Goal: Task Accomplishment & Management: Manage account settings

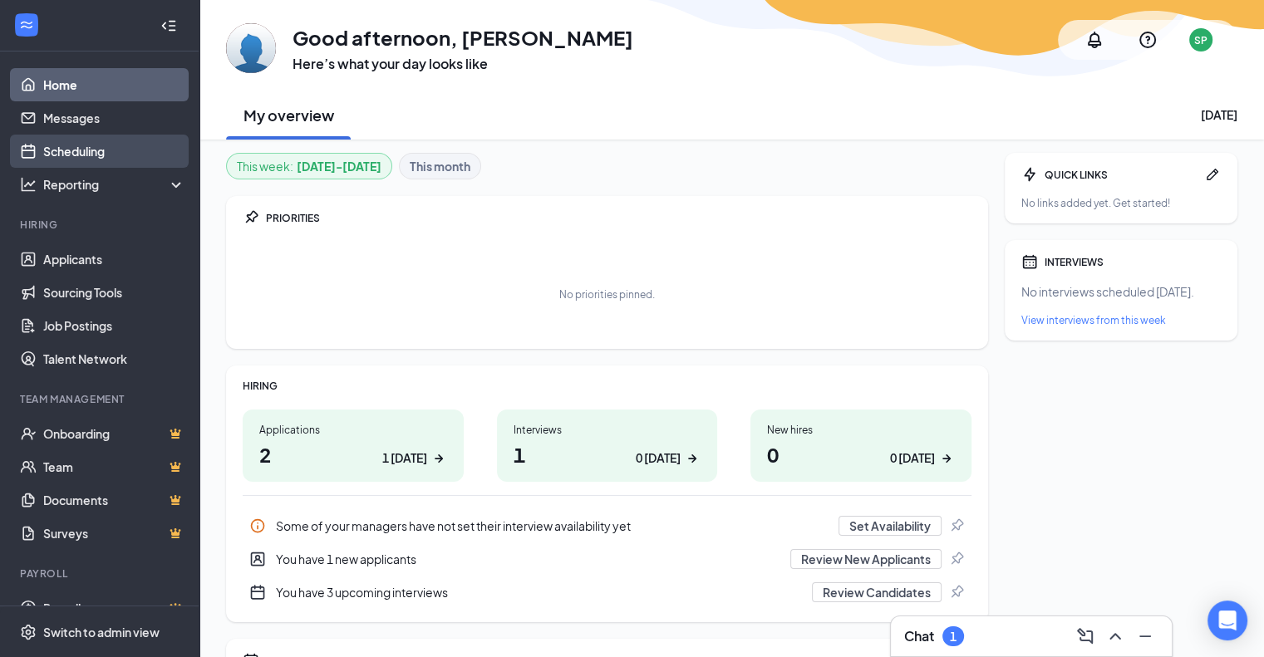
click at [80, 152] on link "Scheduling" at bounding box center [114, 151] width 142 height 33
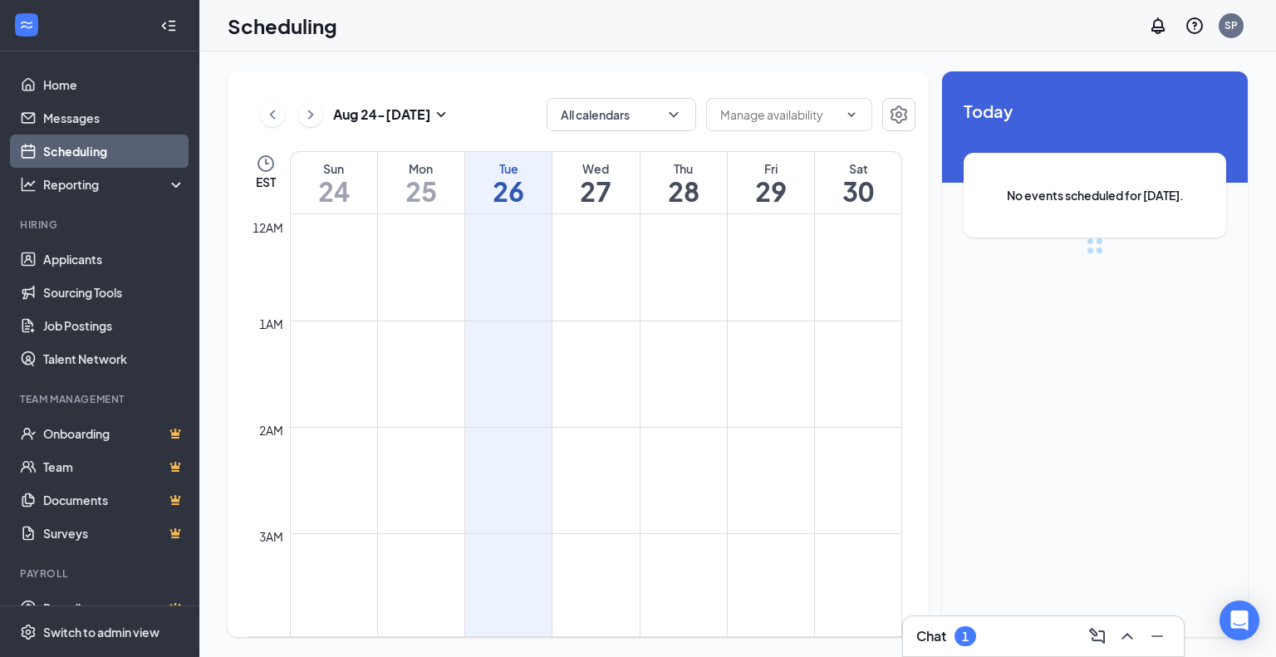
scroll to position [817, 0]
click at [992, 639] on div "Chat 1" at bounding box center [1044, 636] width 254 height 27
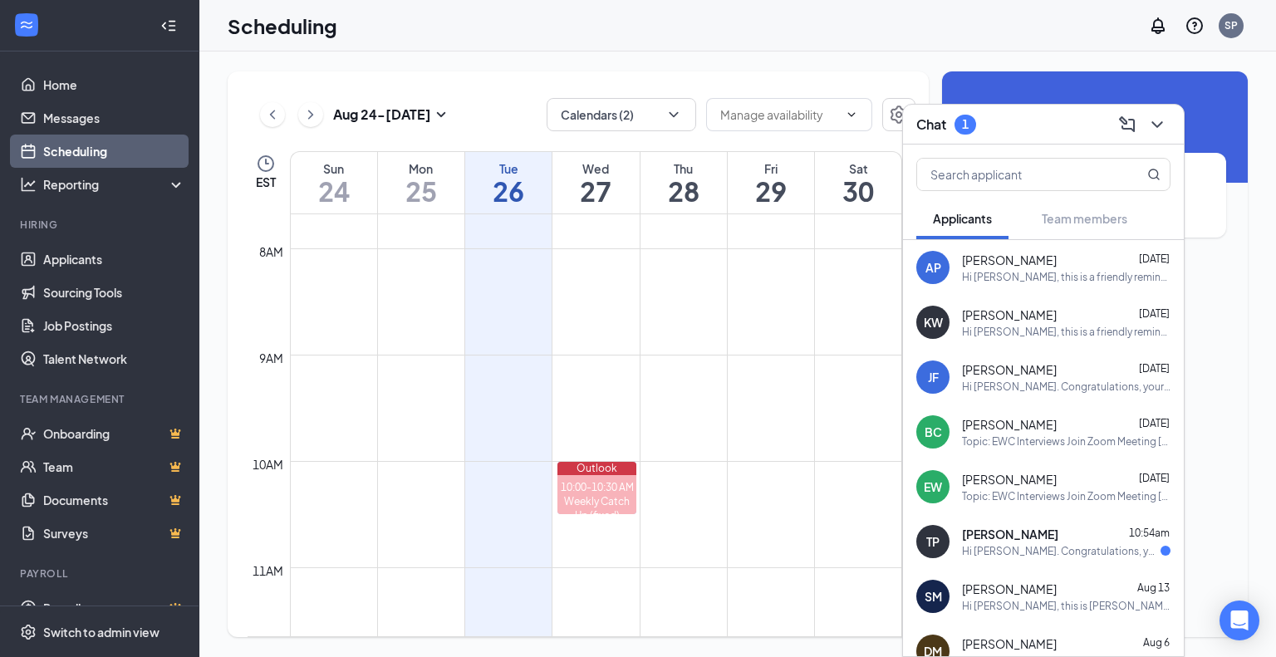
click at [1070, 549] on div "Hi [PERSON_NAME]. Congratulations, your meeting with European Wax Center for Co…" at bounding box center [1061, 551] width 199 height 14
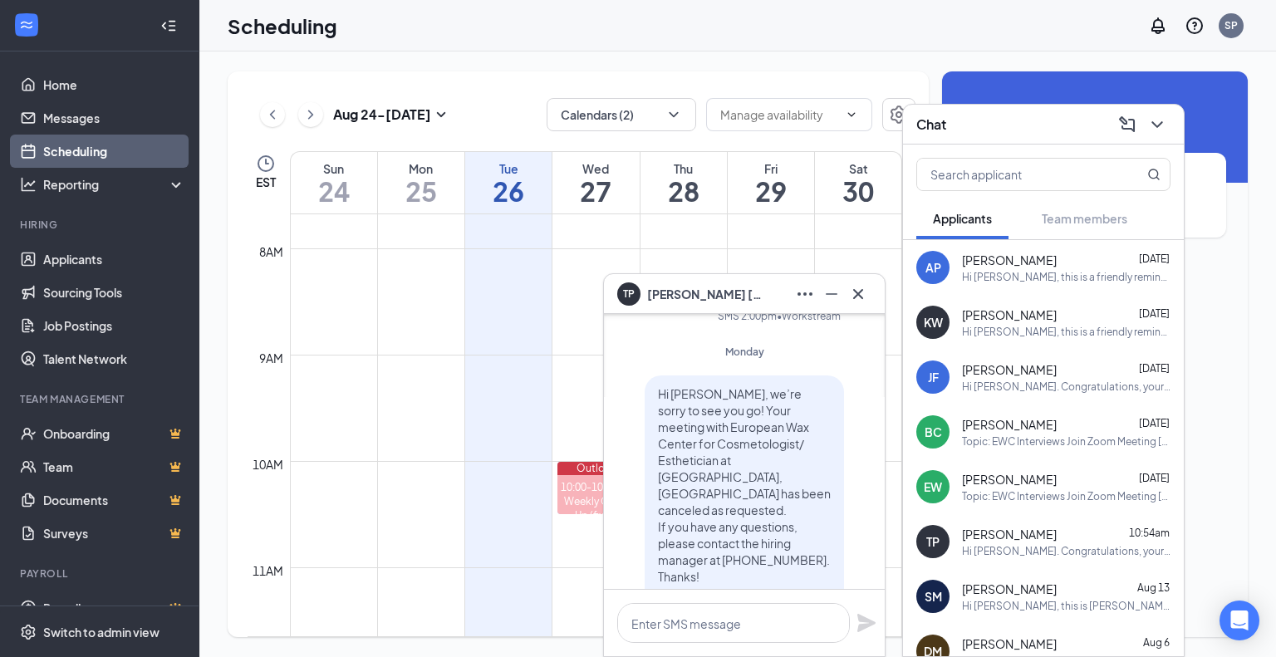
scroll to position [-996, 0]
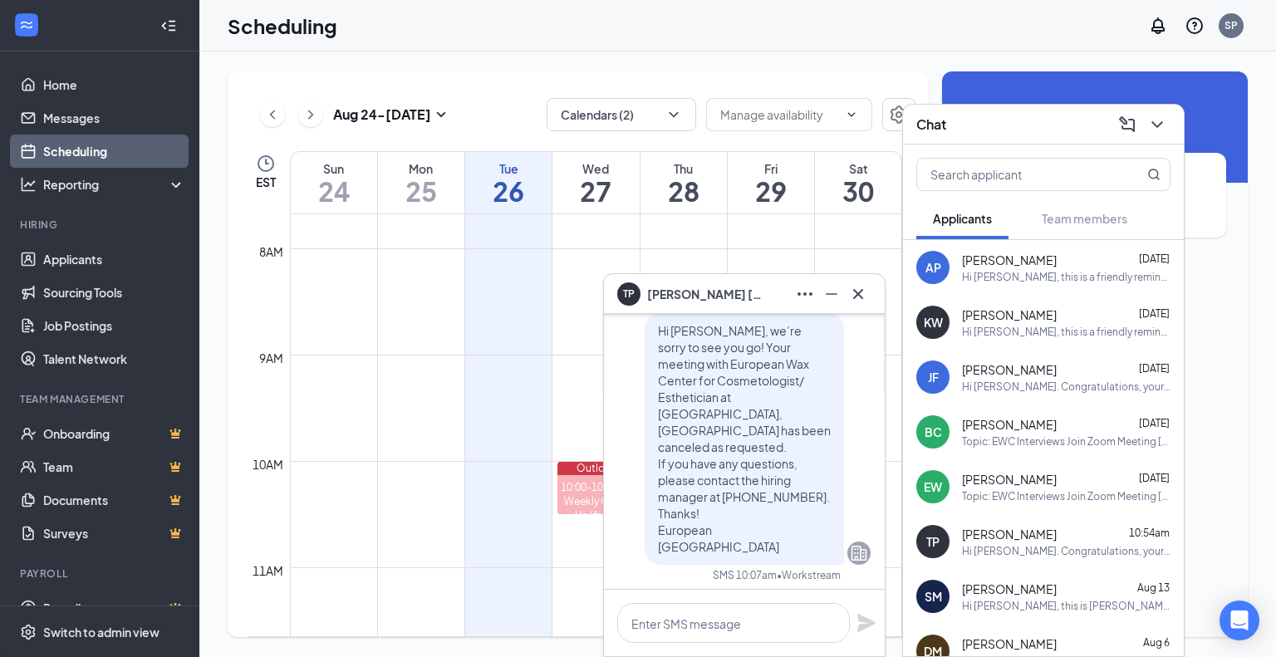
click at [871, 288] on div at bounding box center [858, 294] width 27 height 27
click at [1153, 121] on icon "ChevronDown" at bounding box center [1158, 125] width 20 height 20
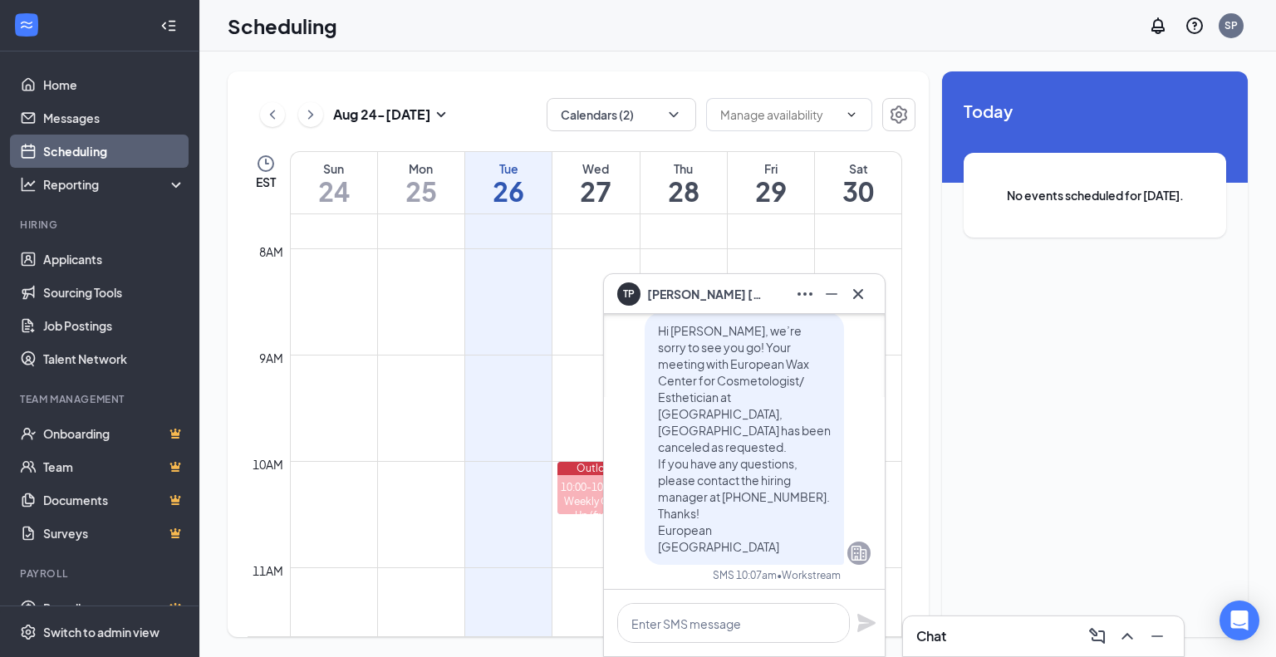
click at [852, 292] on icon "Cross" at bounding box center [858, 294] width 20 height 20
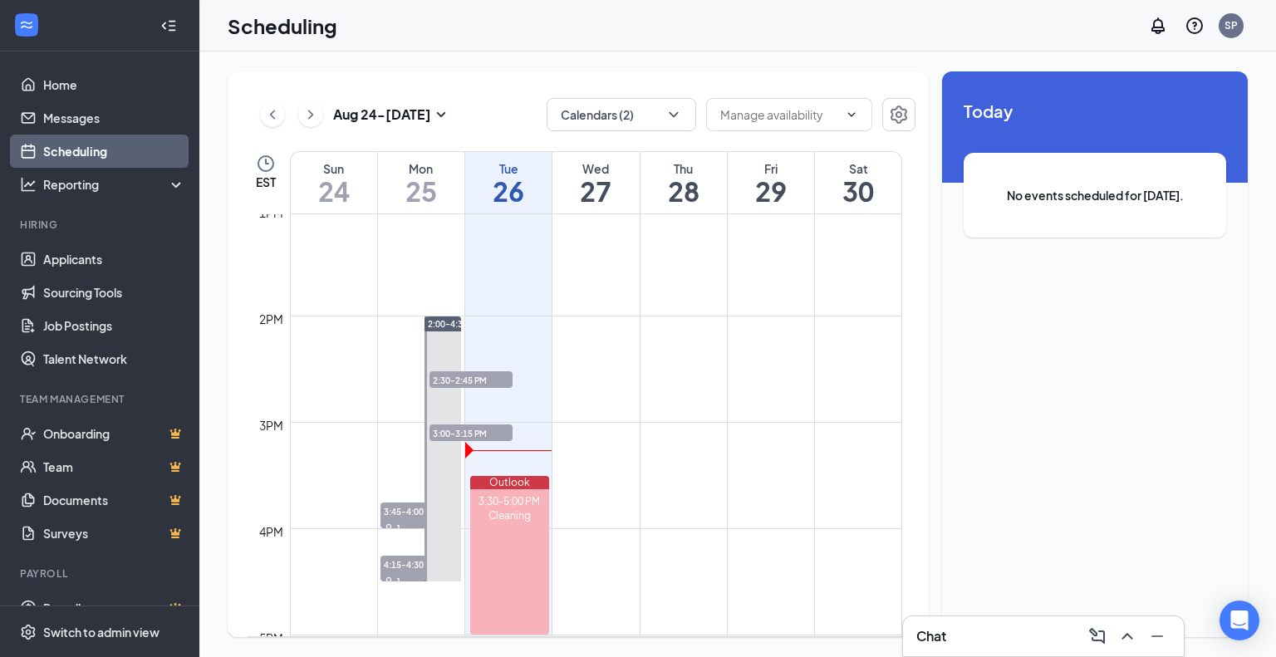
scroll to position [1482, 0]
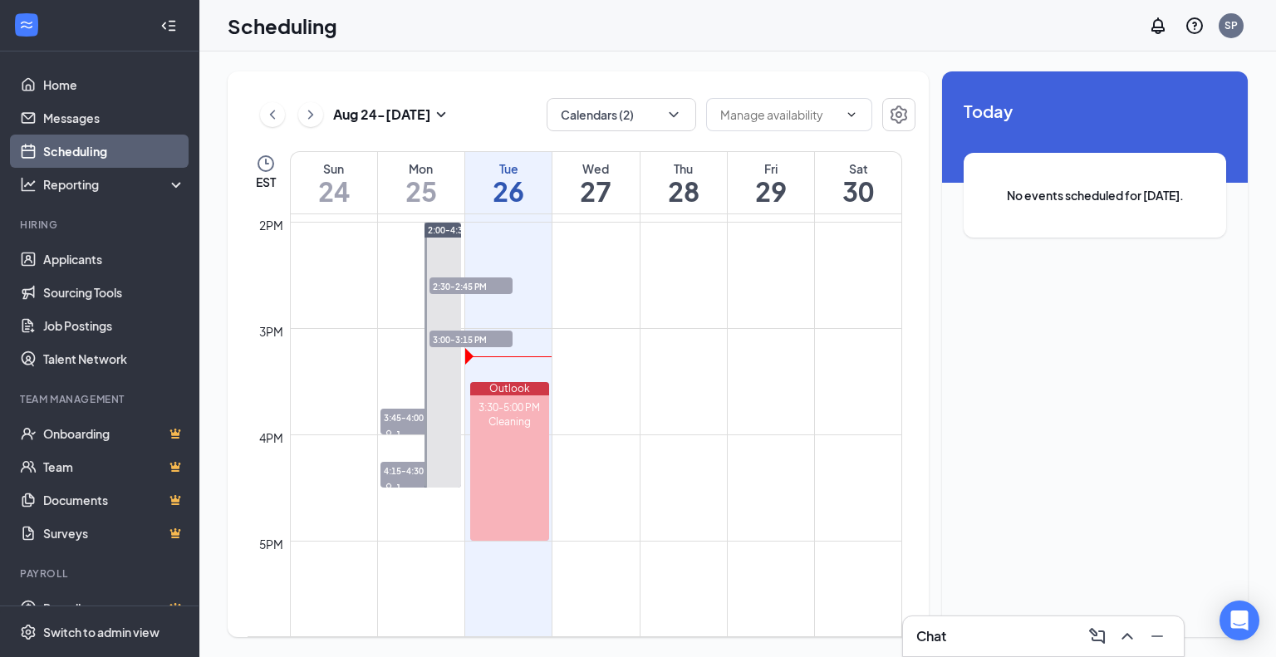
click at [431, 284] on span "2:30-2:45 PM" at bounding box center [471, 286] width 83 height 17
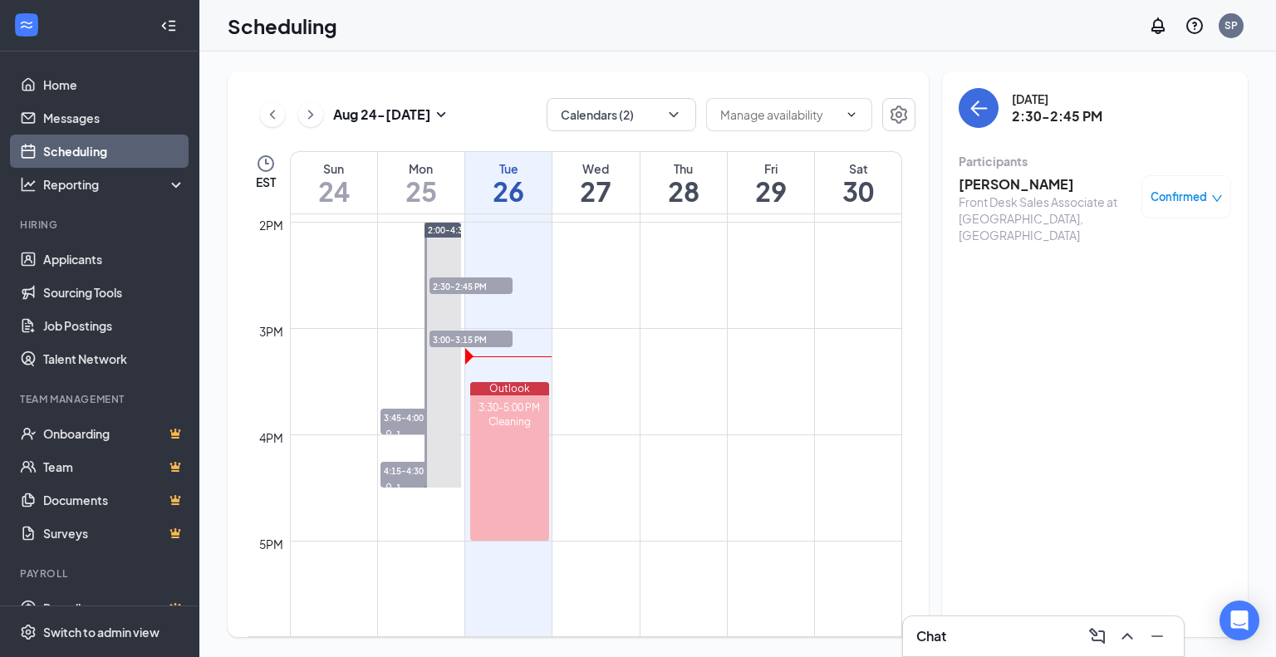
click at [448, 337] on span "3:00-3:15 PM" at bounding box center [471, 339] width 83 height 17
click at [1037, 189] on h3 "[PERSON_NAME]" at bounding box center [1046, 184] width 175 height 18
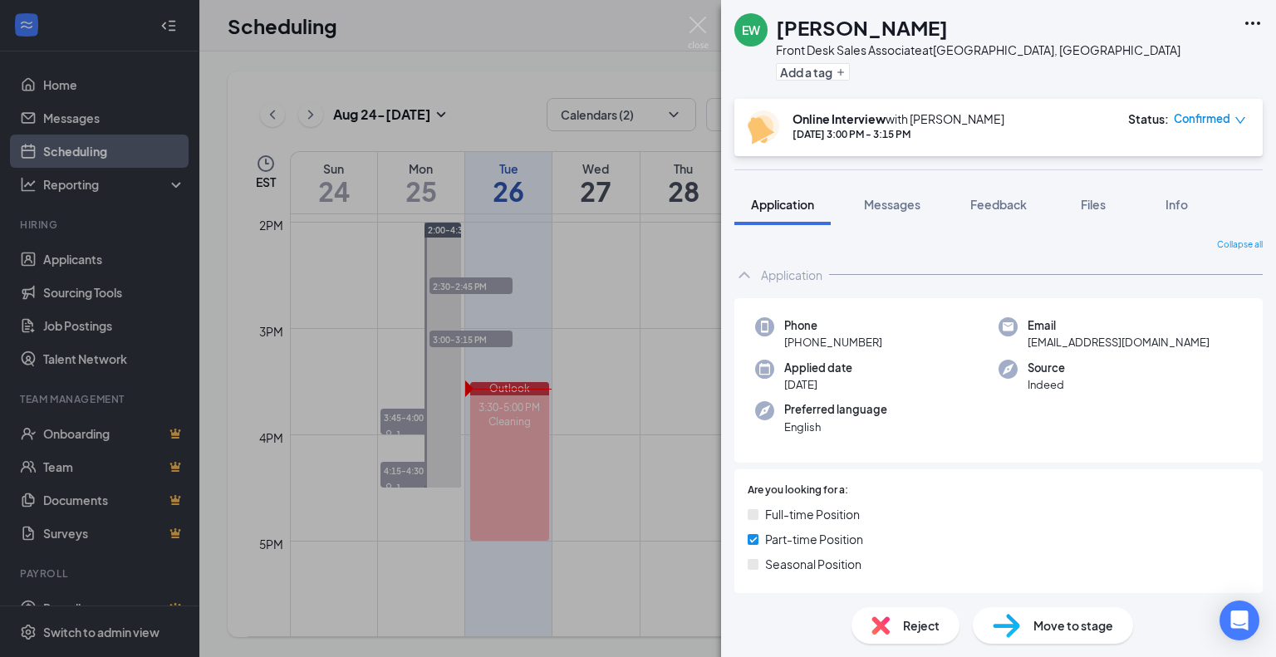
click at [307, 235] on div "EW [PERSON_NAME] Front Desk Sales Associate at [GEOGRAPHIC_DATA], [GEOGRAPHIC_D…" at bounding box center [638, 328] width 1276 height 657
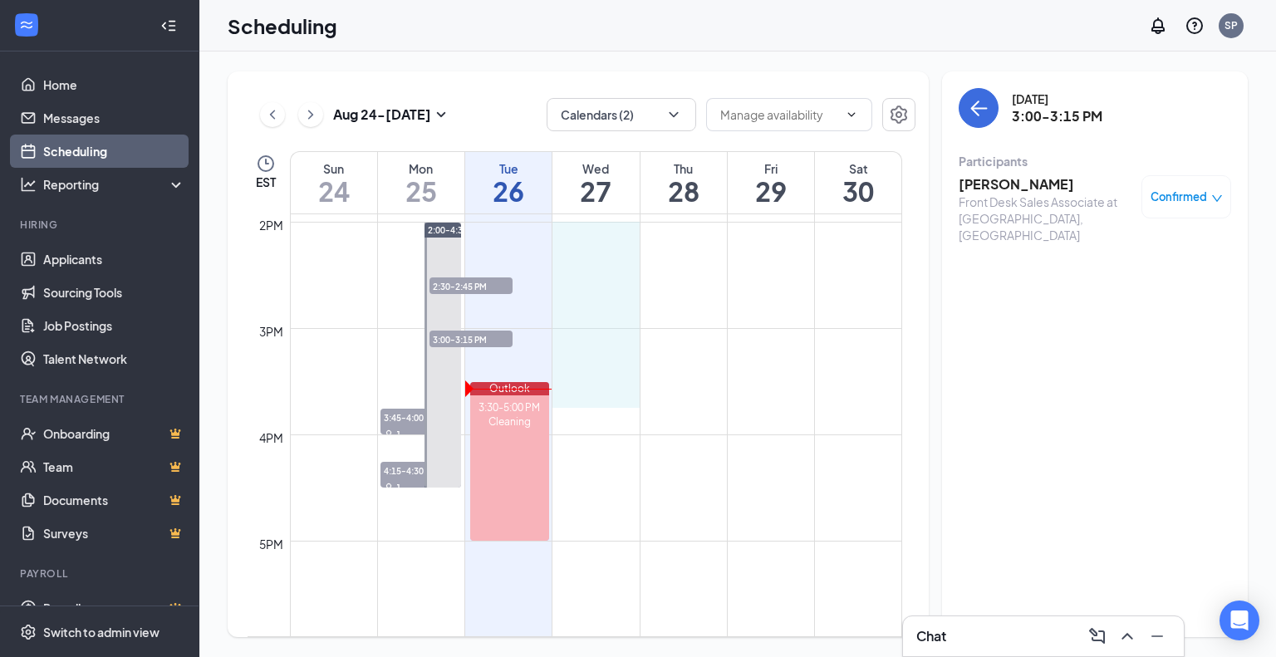
drag, startPoint x: 605, startPoint y: 239, endPoint x: 622, endPoint y: 392, distance: 153.8
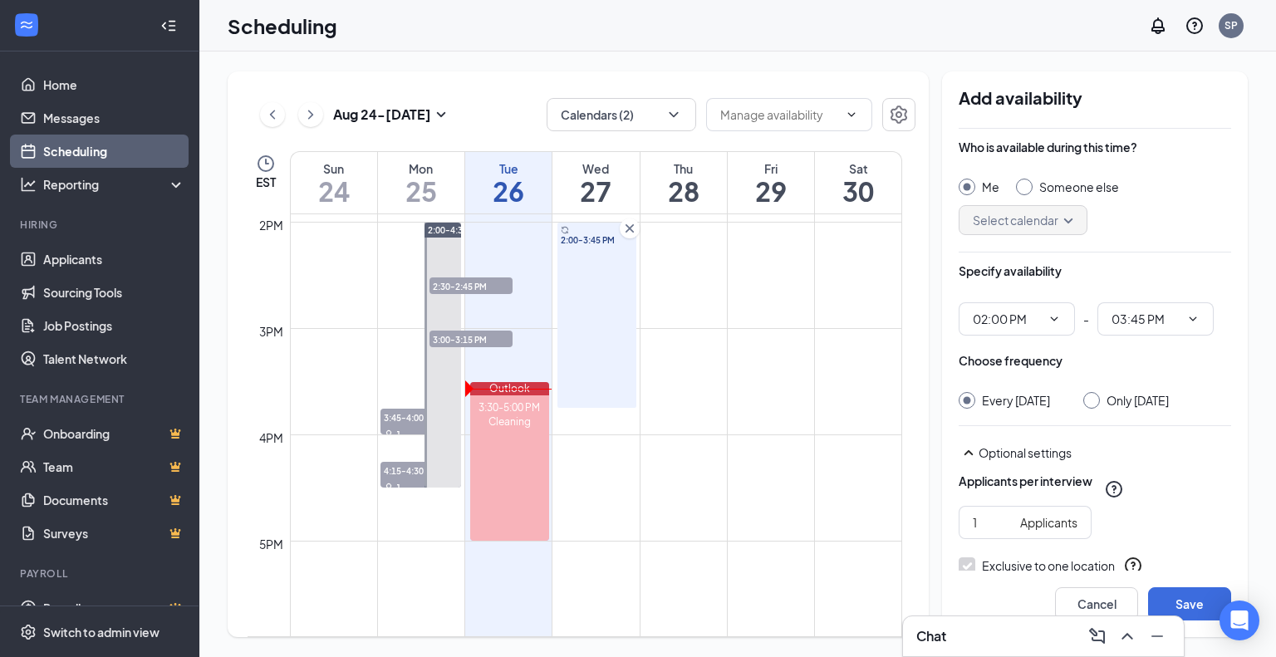
scroll to position [156, 0]
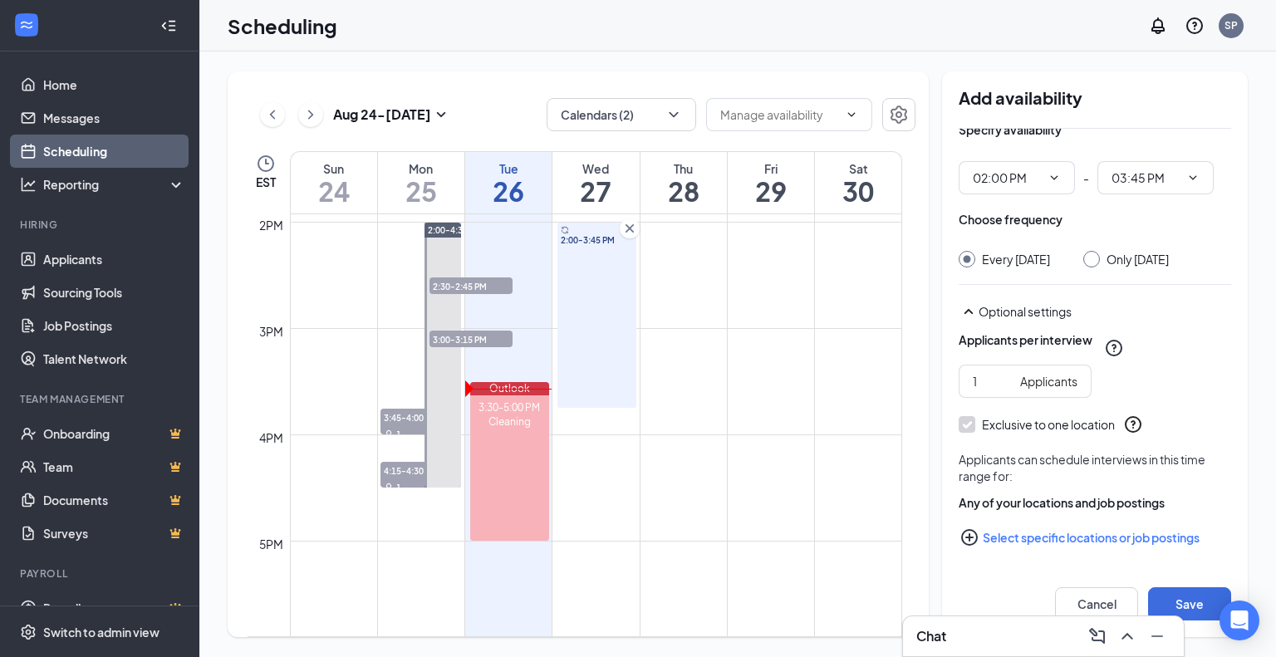
click at [1017, 538] on button "Select specific locations or job postings" at bounding box center [1095, 537] width 273 height 33
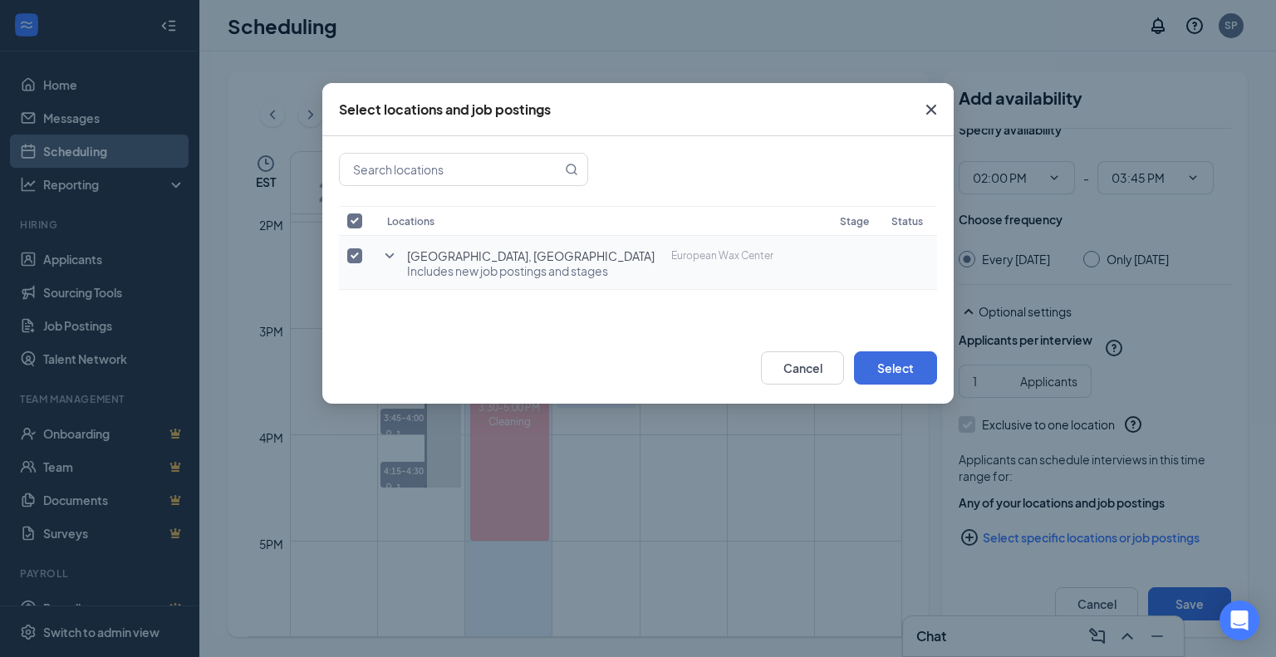
click at [385, 256] on icon "SmallChevronDown" at bounding box center [390, 256] width 20 height 20
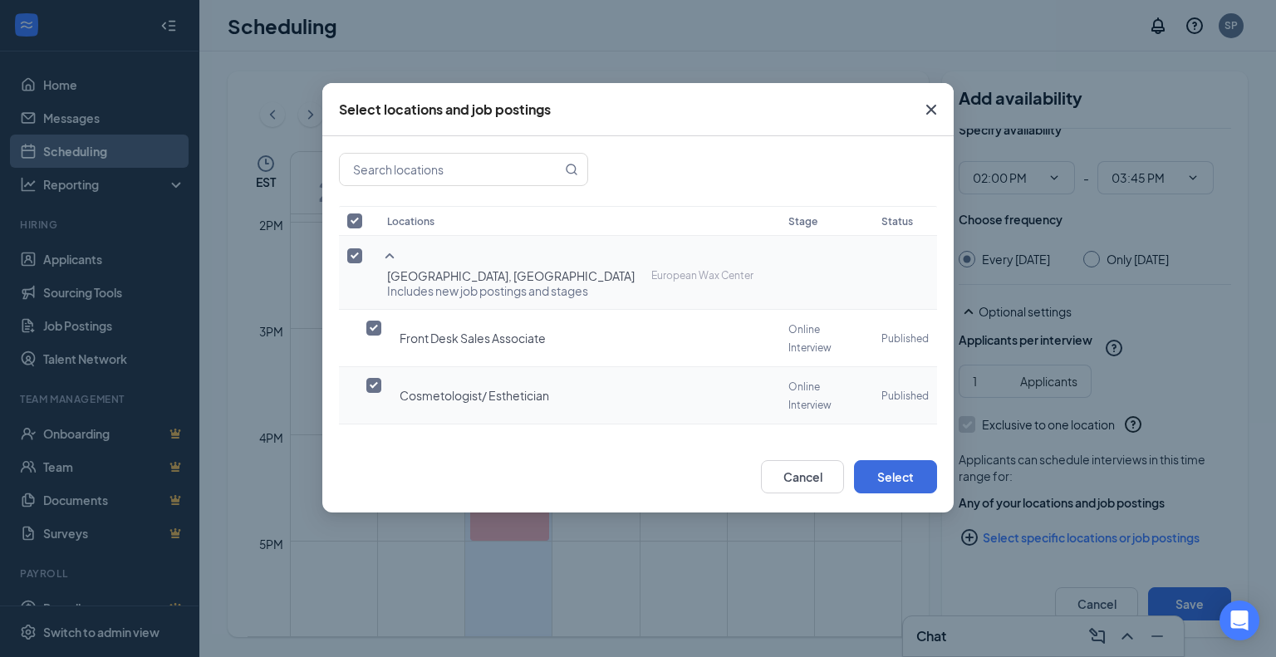
click at [376, 378] on input "checkbox" at bounding box center [373, 385] width 15 height 15
checkbox input "true"
checkbox input "false"
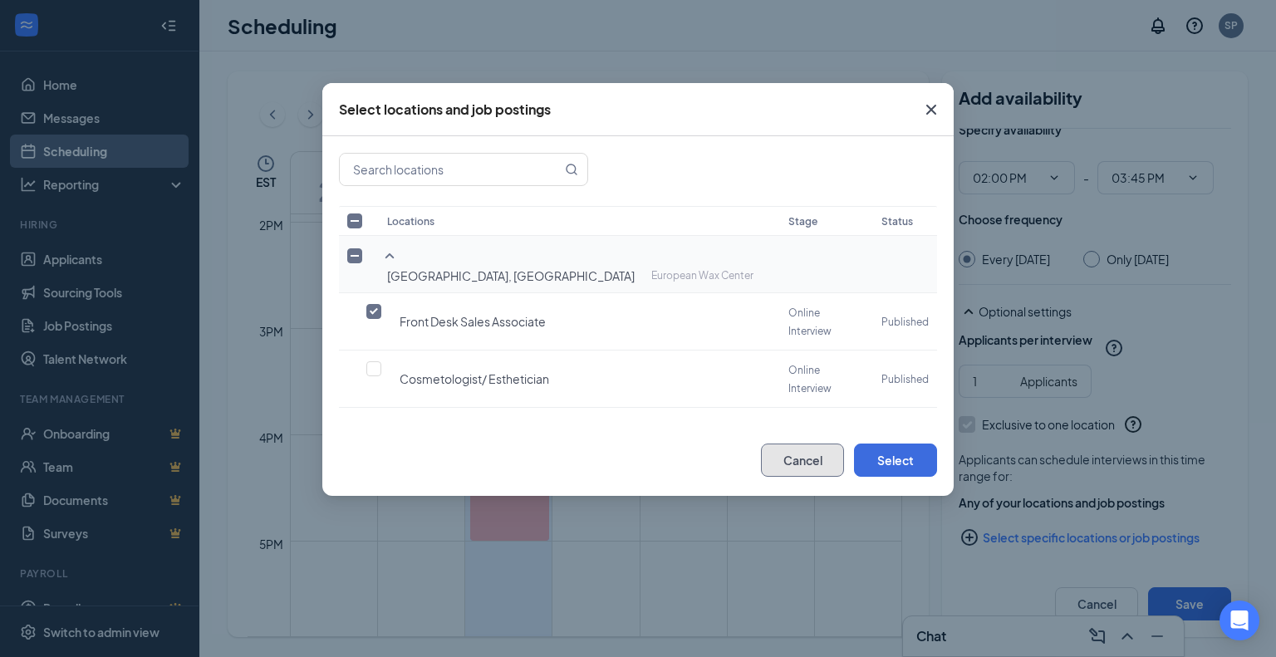
click at [831, 444] on button "Cancel" at bounding box center [802, 460] width 83 height 33
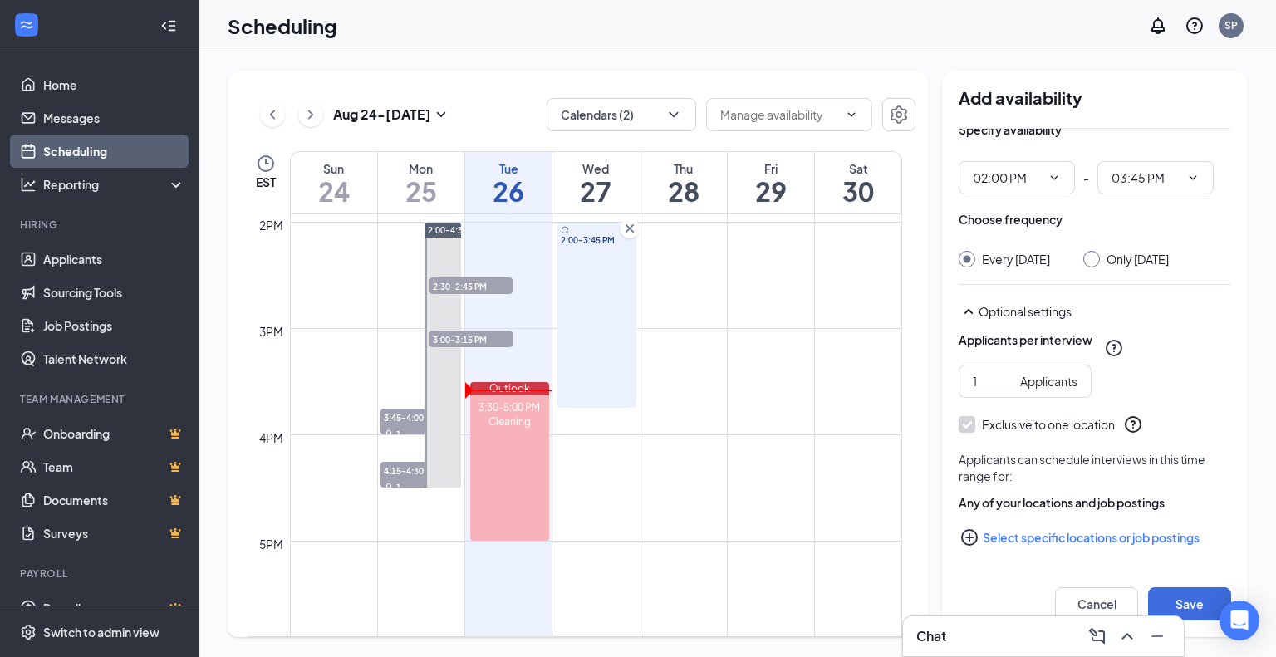
click at [627, 232] on icon "Cross" at bounding box center [630, 228] width 17 height 17
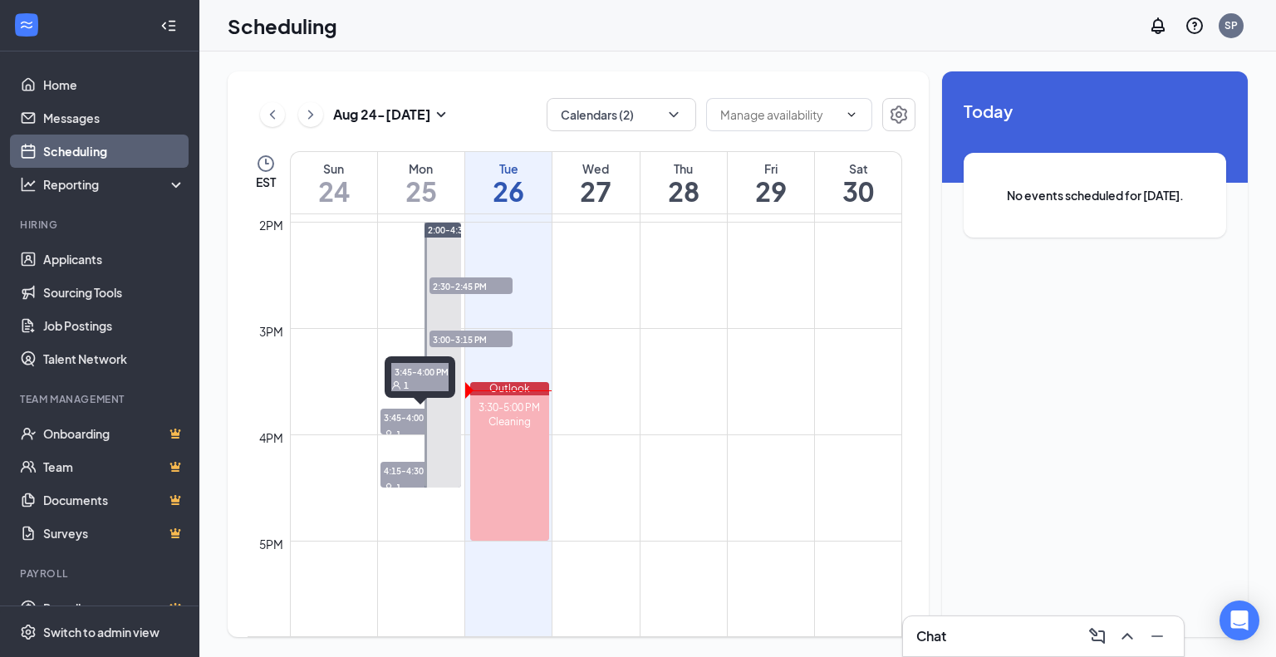
click at [403, 418] on span "3:45-4:00 PM" at bounding box center [421, 417] width 81 height 17
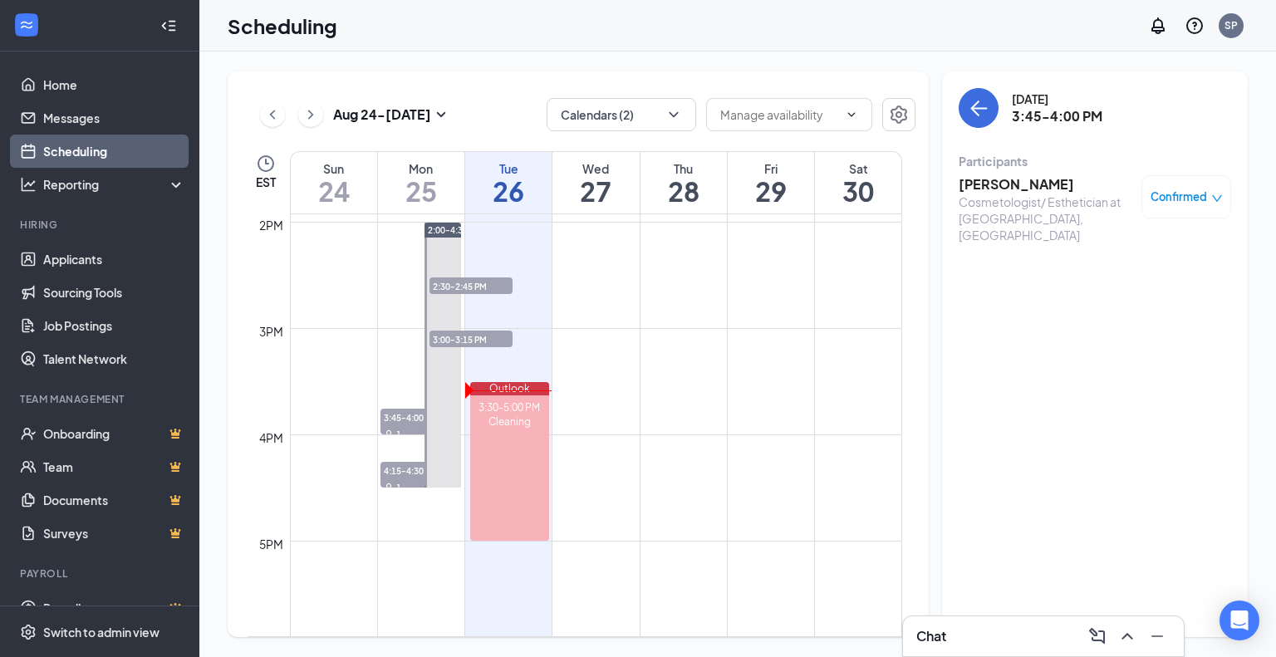
click at [1024, 182] on h3 "[PERSON_NAME]" at bounding box center [1046, 184] width 175 height 18
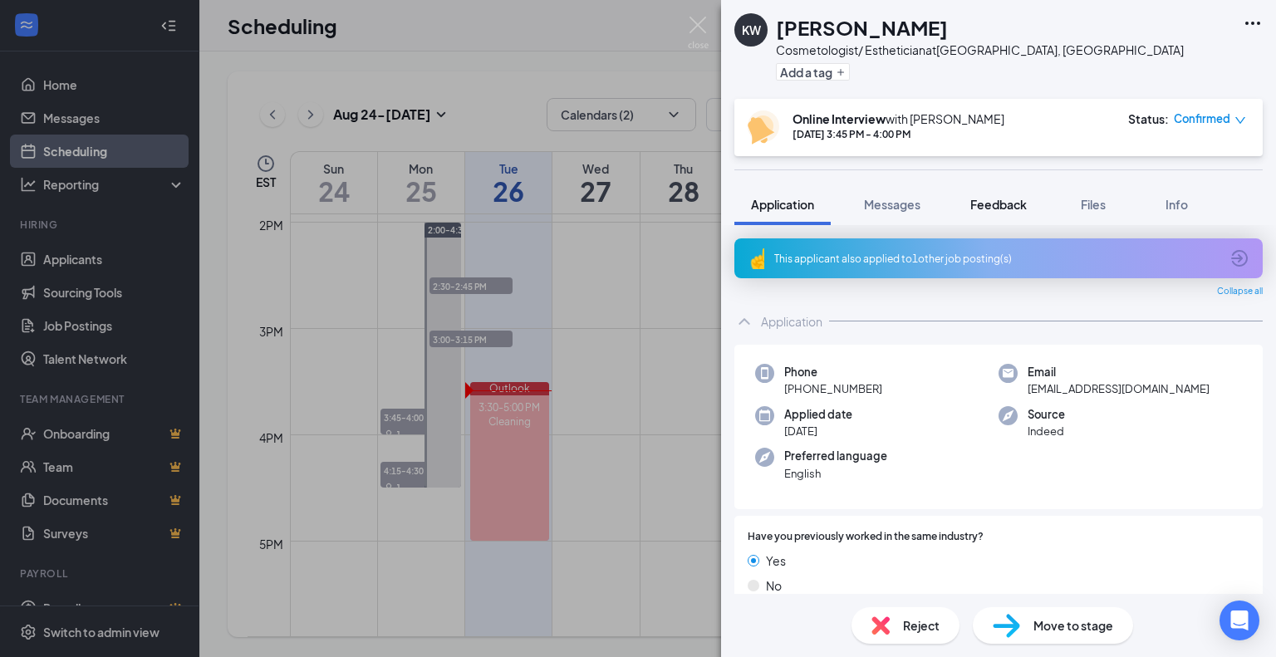
click at [986, 209] on span "Feedback" at bounding box center [999, 204] width 57 height 15
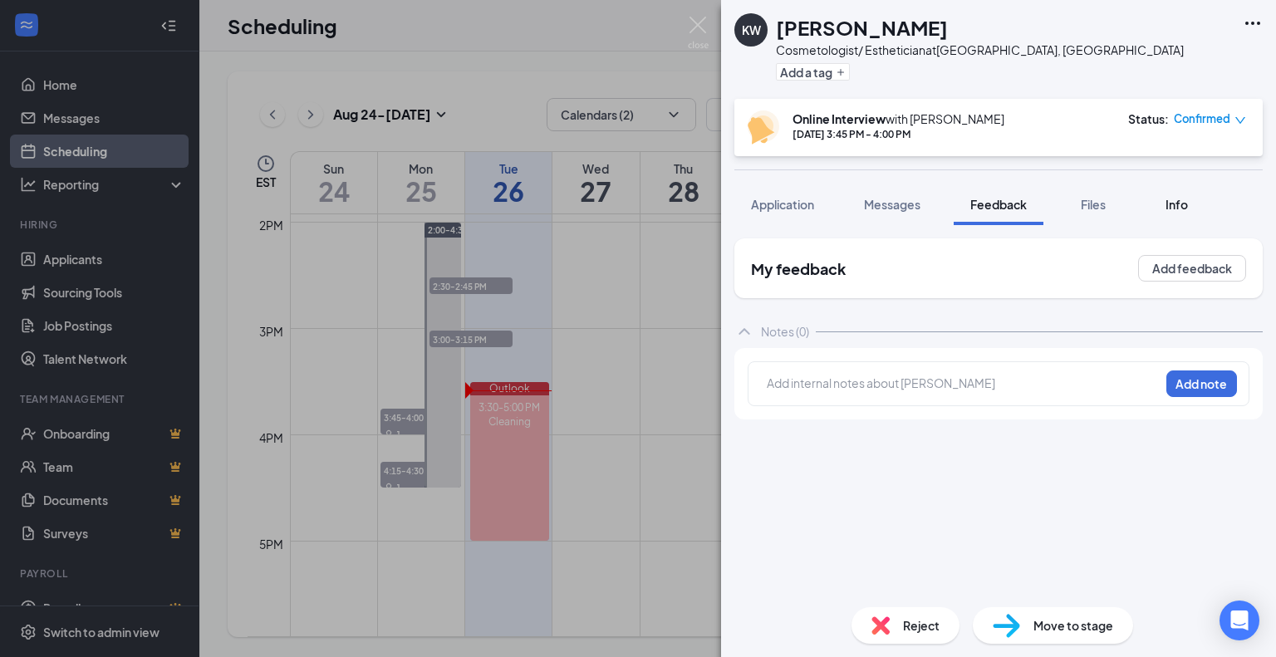
click at [1173, 201] on span "Info" at bounding box center [1177, 204] width 22 height 15
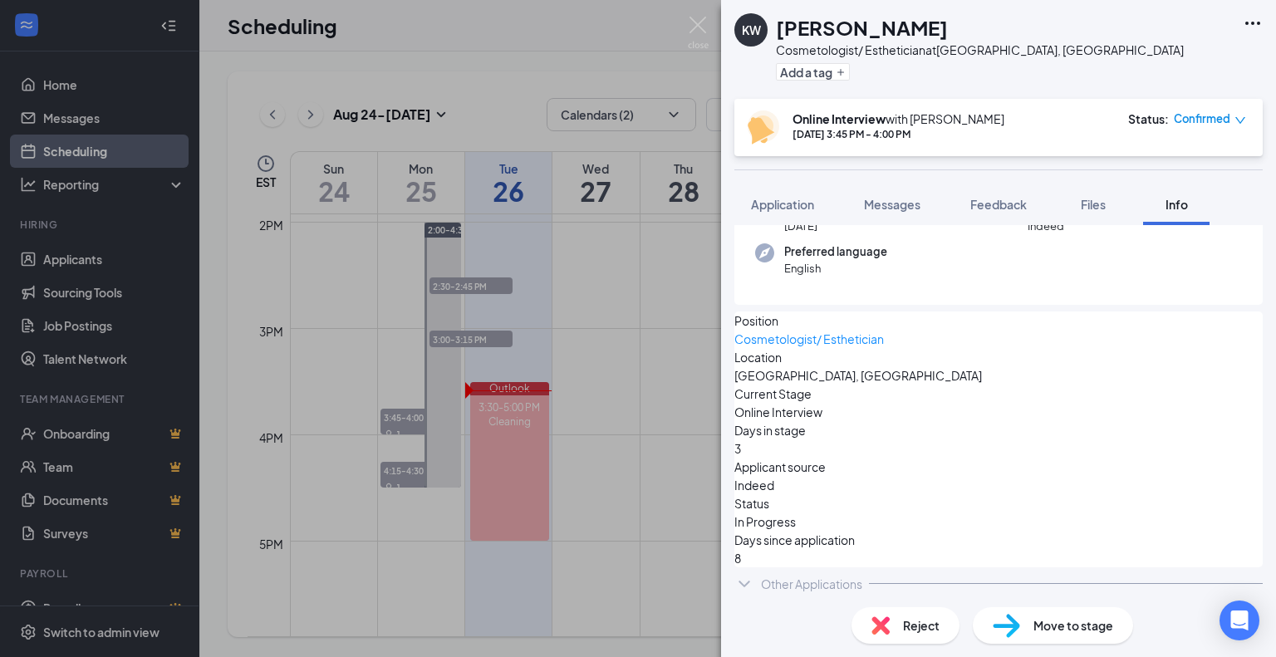
scroll to position [133, 0]
click at [828, 583] on div "Other Applications" at bounding box center [811, 583] width 101 height 17
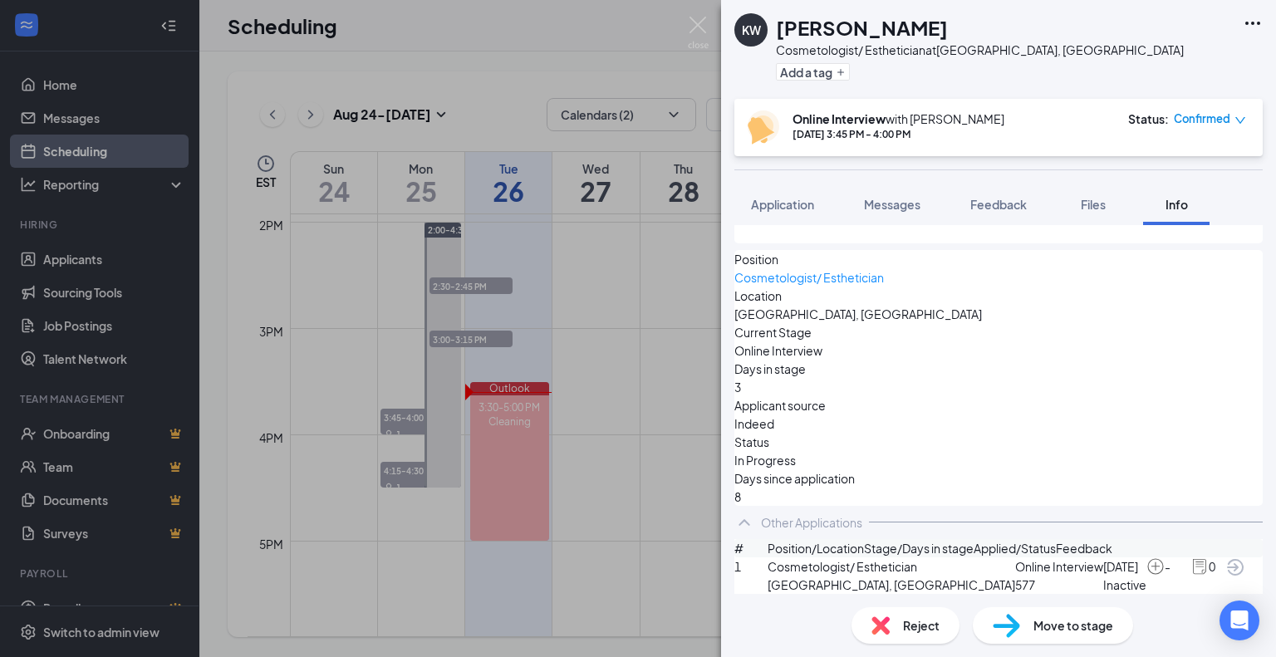
scroll to position [251, 0]
click at [774, 215] on button "Application" at bounding box center [783, 205] width 96 height 42
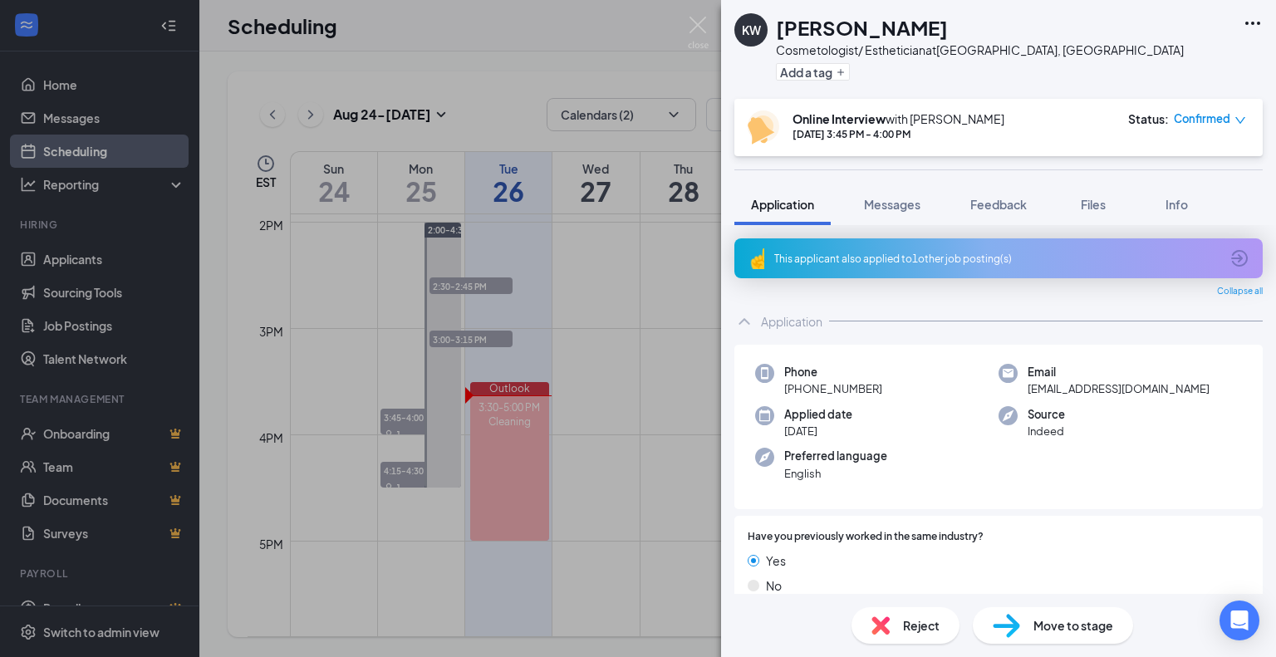
click at [617, 368] on div "KW [PERSON_NAME] Cosmetologist/ Esthetician at [GEOGRAPHIC_DATA], [GEOGRAPHIC_D…" at bounding box center [638, 328] width 1276 height 657
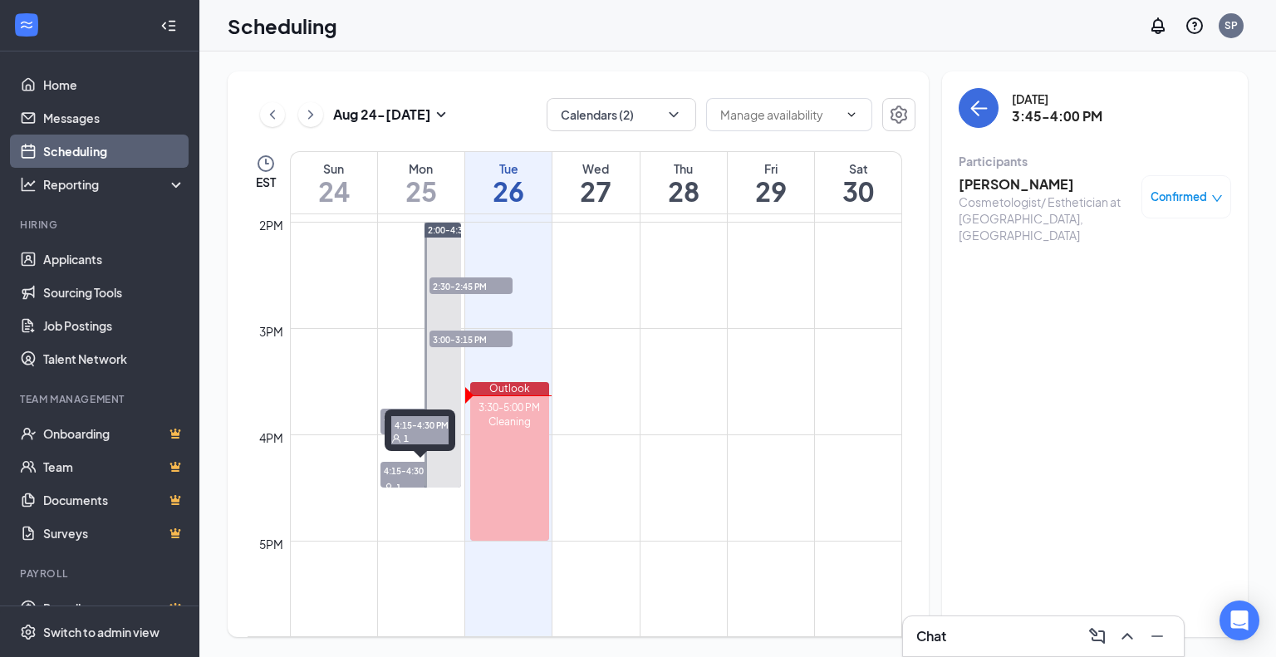
click at [401, 471] on span "4:15-4:30 PM" at bounding box center [421, 470] width 81 height 17
click at [1004, 179] on h3 "[PERSON_NAME]" at bounding box center [1046, 184] width 175 height 18
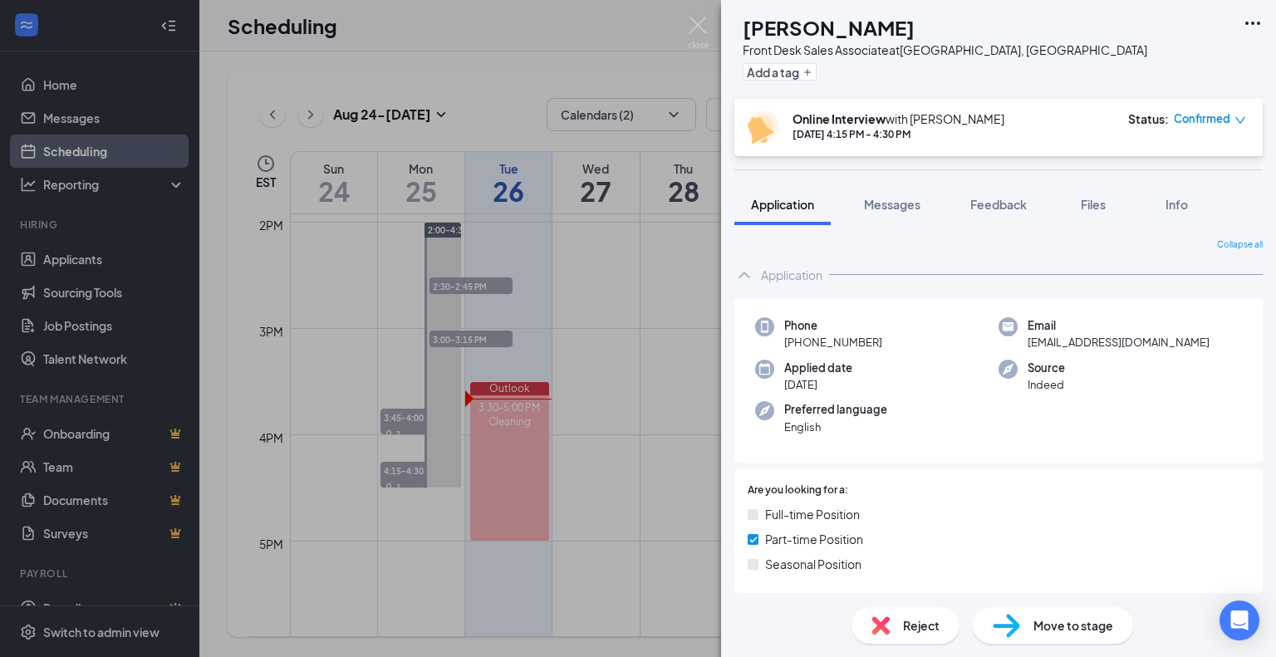
click at [615, 326] on div "AP [PERSON_NAME] Front Desk Sales Associate at [GEOGRAPHIC_DATA], [GEOGRAPHIC_D…" at bounding box center [638, 328] width 1276 height 657
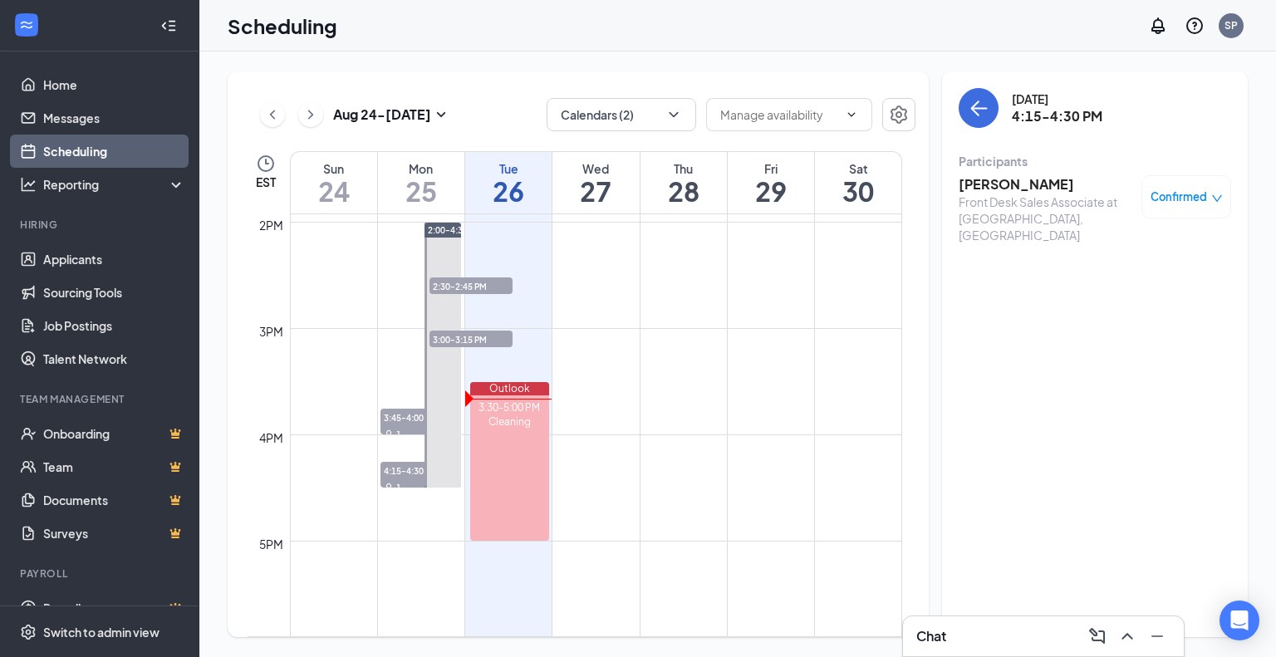
click at [449, 341] on span "3:00-3:15 PM" at bounding box center [471, 339] width 83 height 17
click at [1055, 187] on h3 "[PERSON_NAME]" at bounding box center [1046, 184] width 175 height 18
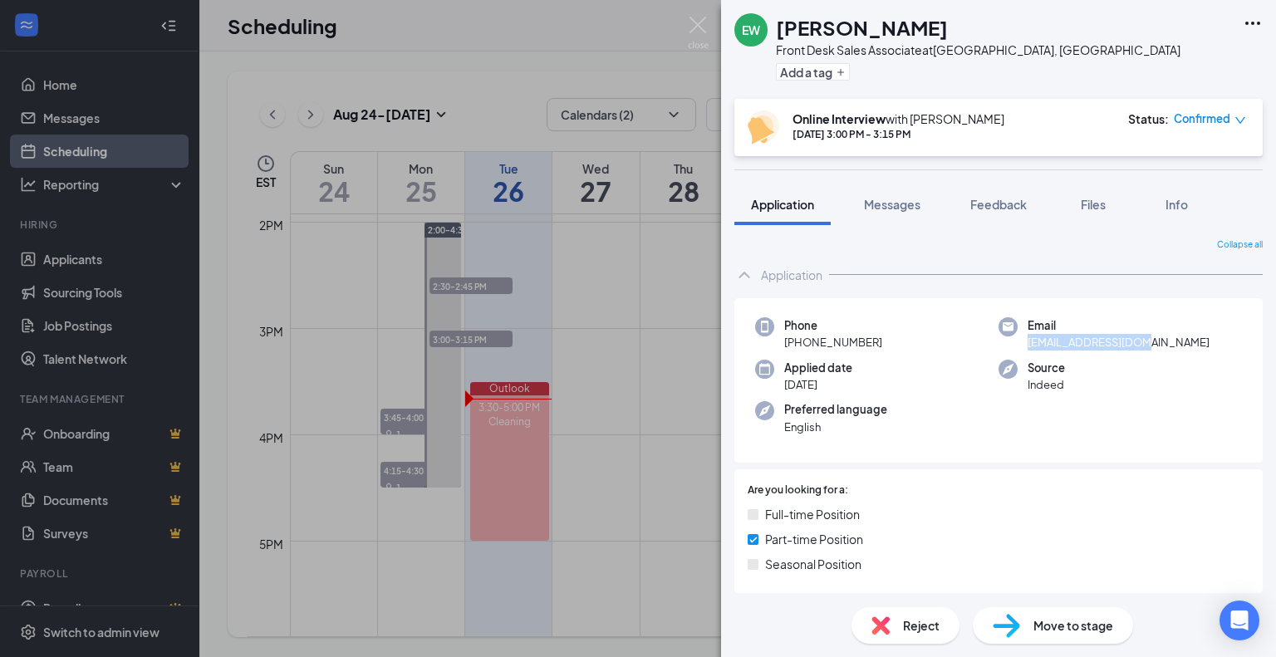
drag, startPoint x: 1162, startPoint y: 332, endPoint x: 1148, endPoint y: 339, distance: 16.0
click at [1148, 339] on div "Email [EMAIL_ADDRESS][DOMAIN_NAME]" at bounding box center [1120, 334] width 243 height 34
copy div "[EMAIL_ADDRESS][DOMAIN_NAME]"
drag, startPoint x: 442, startPoint y: 455, endPoint x: 426, endPoint y: 448, distance: 17.1
click at [442, 455] on div "EW [PERSON_NAME] Front Desk Sales Associate at [GEOGRAPHIC_DATA], [GEOGRAPHIC_D…" at bounding box center [638, 328] width 1276 height 657
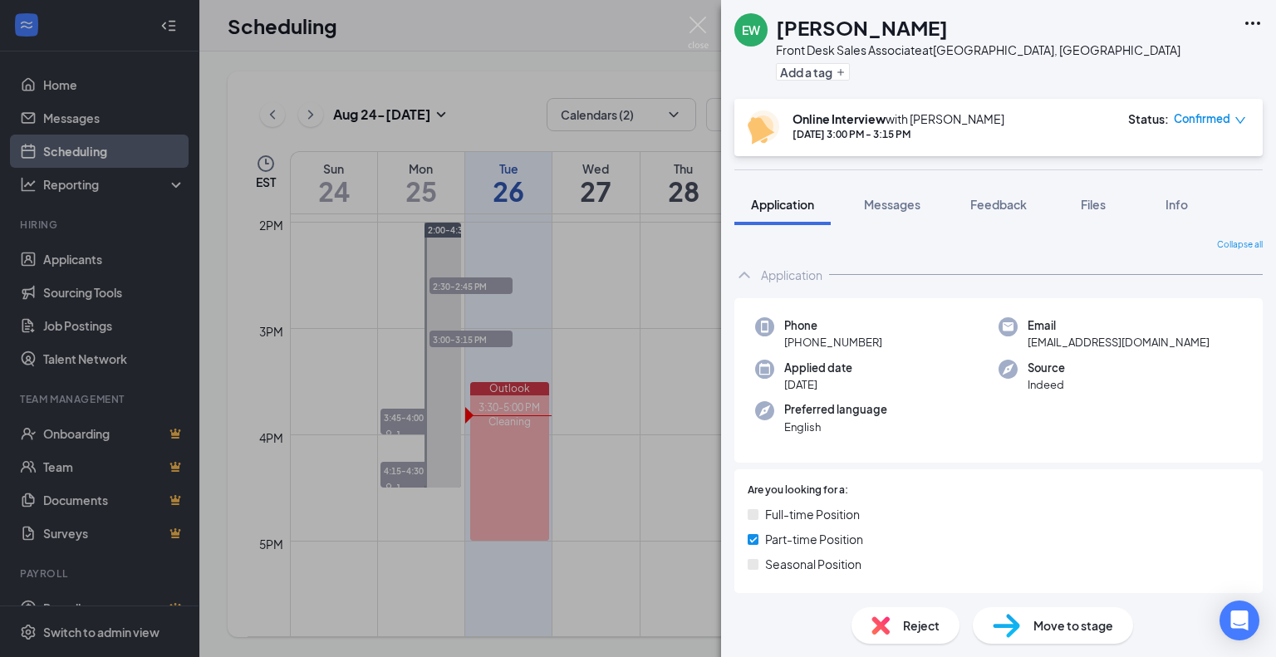
click at [406, 422] on div "EW [PERSON_NAME] Front Desk Sales Associate at [GEOGRAPHIC_DATA], [GEOGRAPHIC_D…" at bounding box center [638, 328] width 1276 height 657
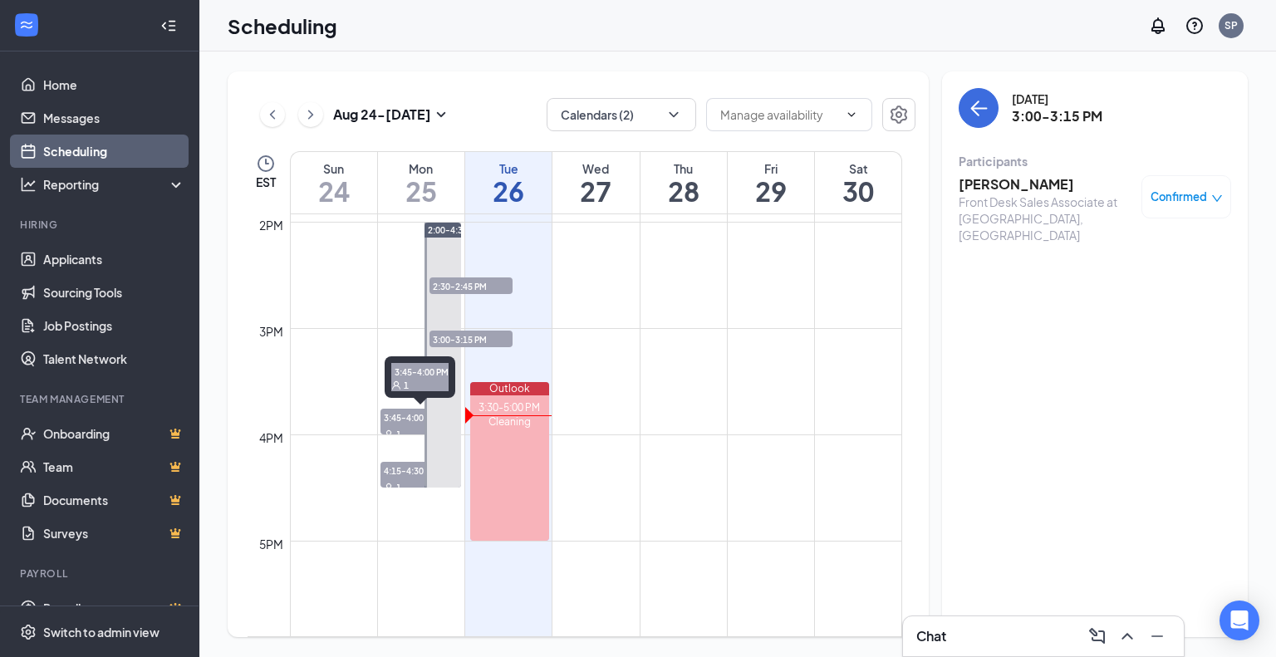
click at [406, 421] on span "3:45-4:00 PM" at bounding box center [421, 417] width 81 height 17
click at [416, 471] on span "4:15-4:30 PM" at bounding box center [421, 470] width 81 height 17
click at [1017, 182] on h3 "[PERSON_NAME]" at bounding box center [1046, 184] width 175 height 18
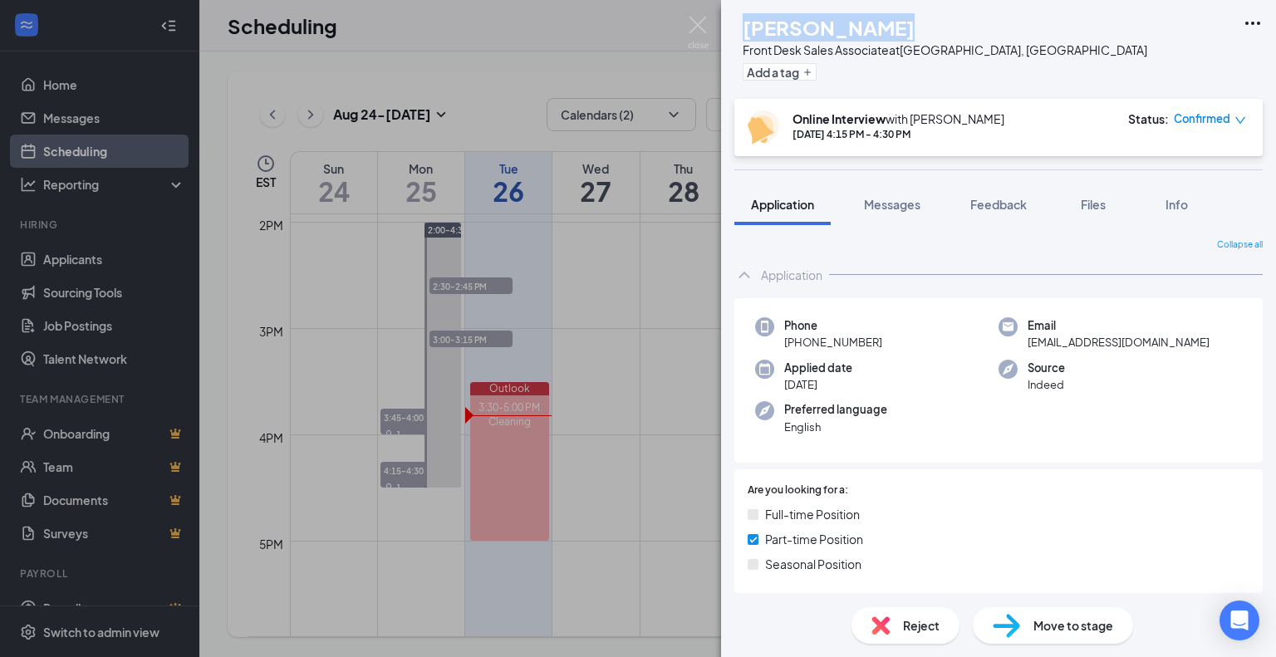
drag, startPoint x: 917, startPoint y: 16, endPoint x: 758, endPoint y: 20, distance: 158.8
click at [758, 20] on div "AP [PERSON_NAME] Front Desk Sales Associate at [GEOGRAPHIC_DATA], [GEOGRAPHIC_D…" at bounding box center [941, 49] width 413 height 72
copy div "[PERSON_NAME]"
click at [602, 417] on div "AP [PERSON_NAME] Front Desk Sales Associate at [GEOGRAPHIC_DATA], [GEOGRAPHIC_D…" at bounding box center [638, 328] width 1276 height 657
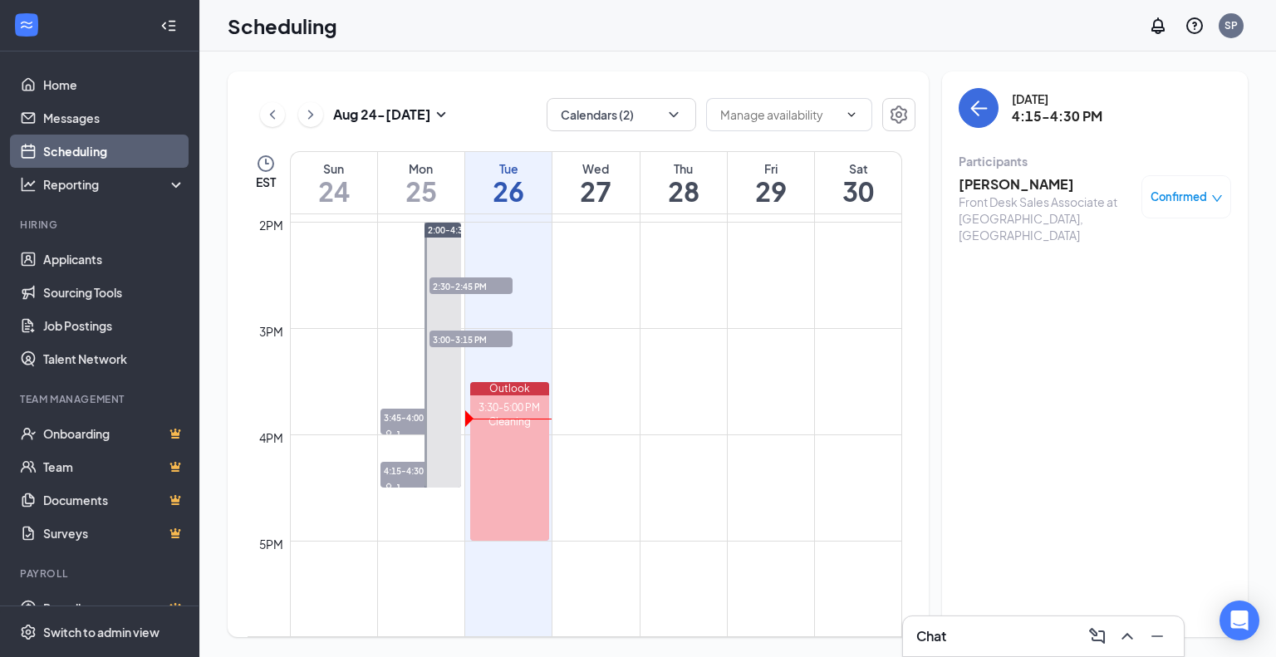
click at [386, 420] on span "3:45-4:00 PM" at bounding box center [421, 417] width 81 height 17
click at [1008, 176] on h3 "[PERSON_NAME]" at bounding box center [1046, 184] width 175 height 18
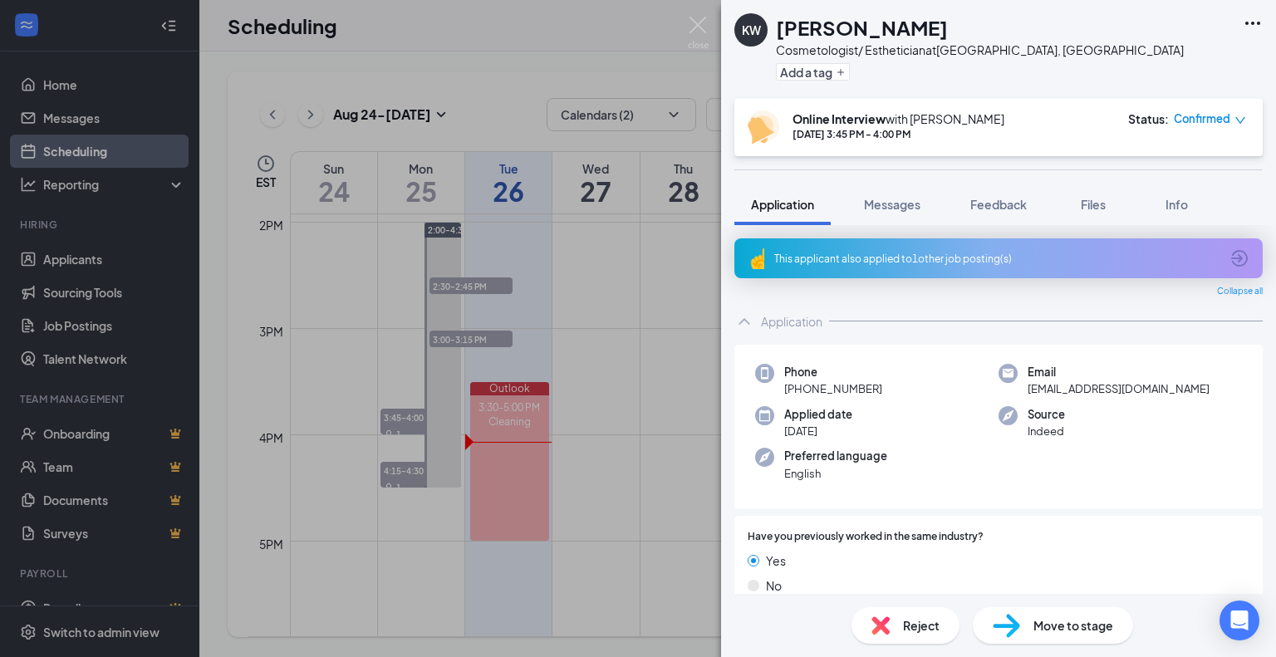
click at [587, 358] on div "KW [PERSON_NAME] Cosmetologist/ Esthetician at [GEOGRAPHIC_DATA], [GEOGRAPHIC_D…" at bounding box center [638, 328] width 1276 height 657
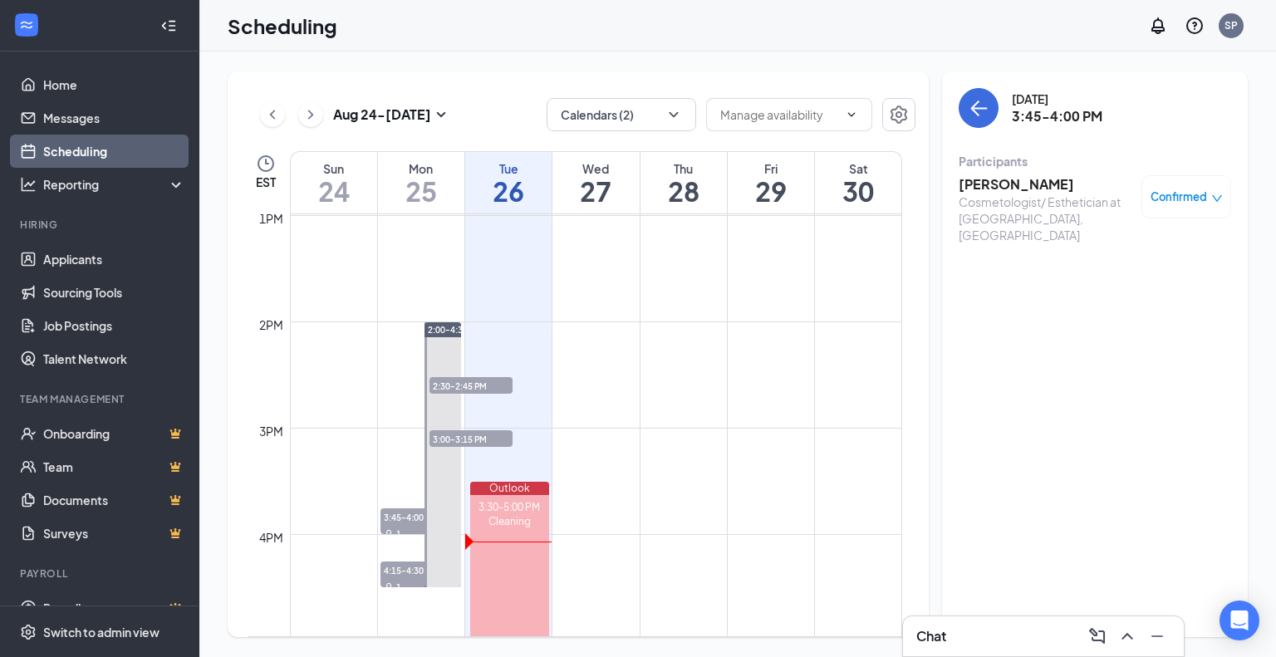
click at [321, 119] on button at bounding box center [310, 114] width 25 height 25
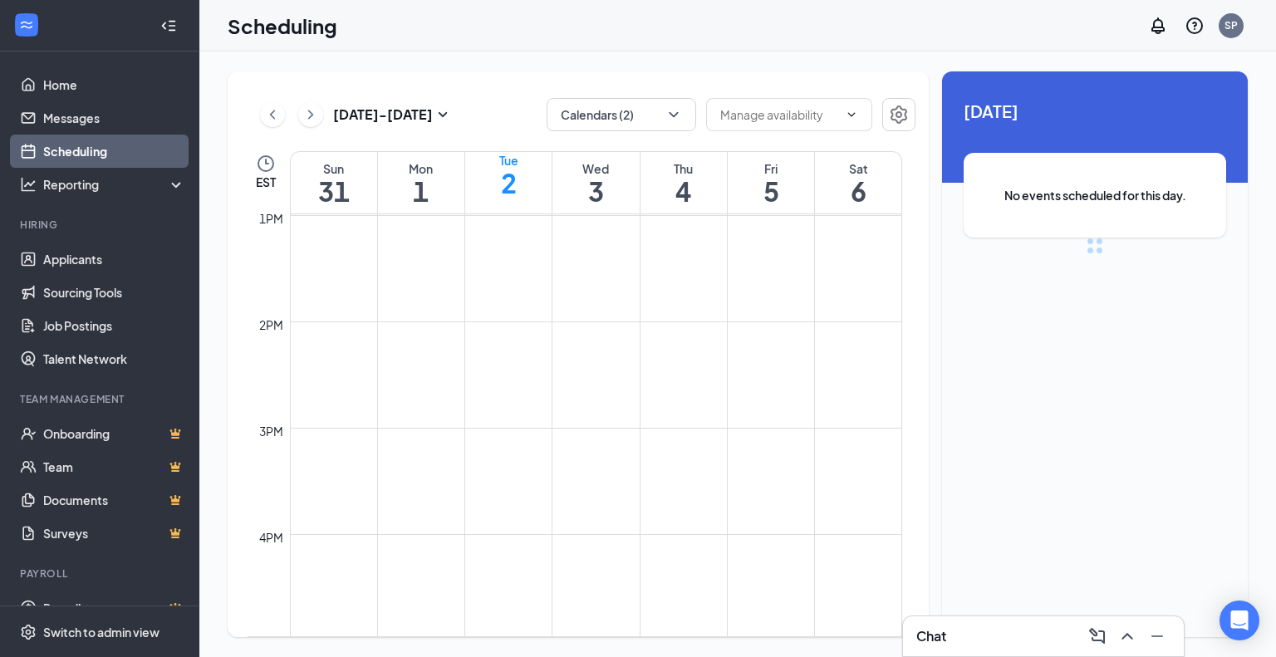
scroll to position [817, 0]
